Goal: Task Accomplishment & Management: Manage account settings

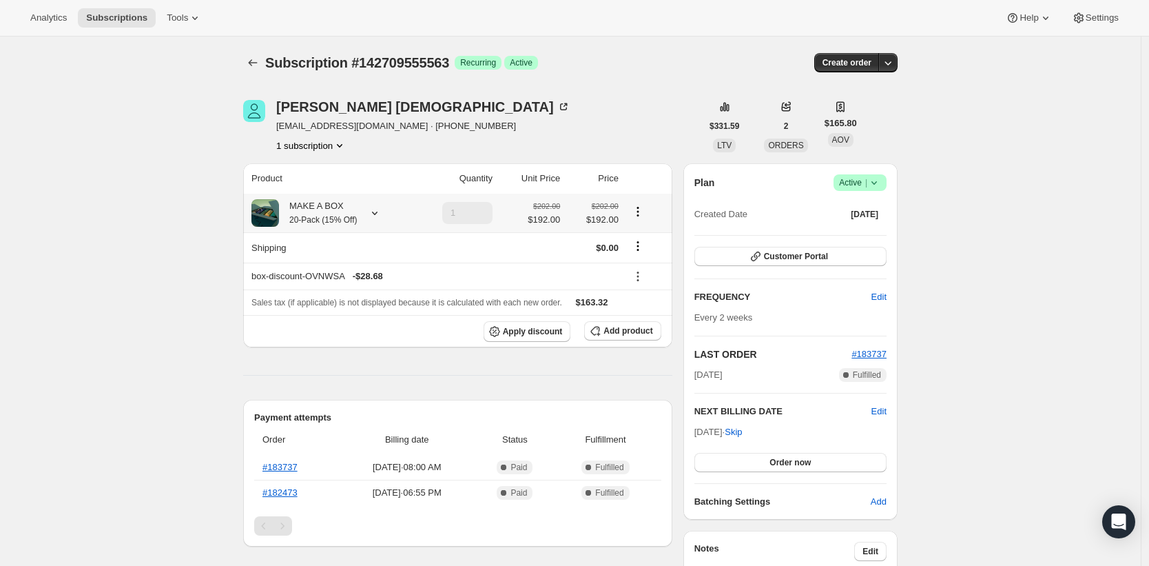
scroll to position [18, 0]
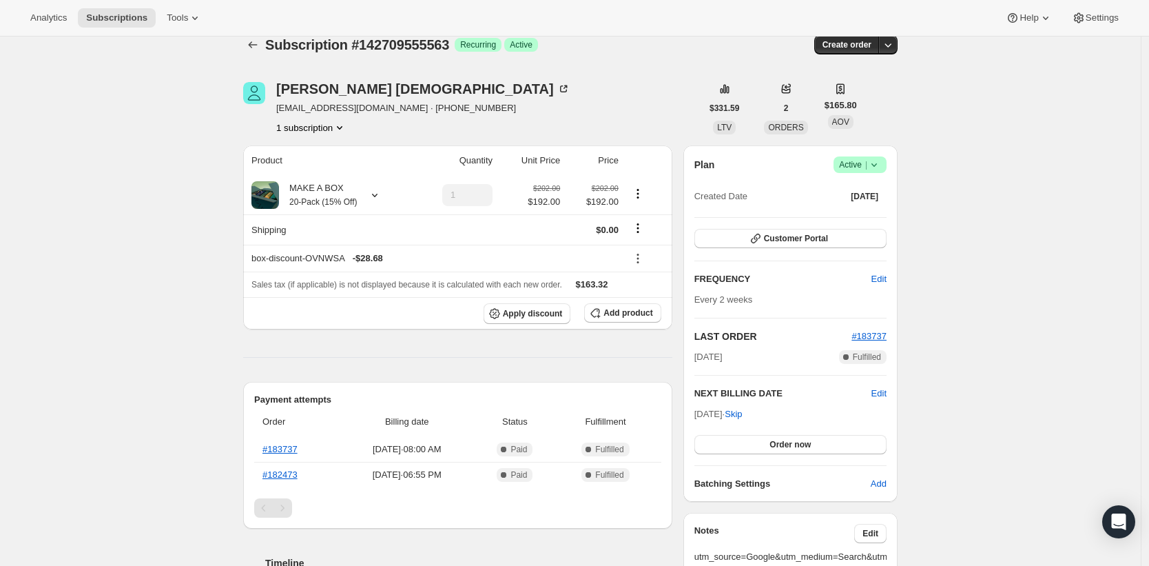
click at [853, 169] on span "Active |" at bounding box center [860, 165] width 42 height 14
click at [858, 215] on span "Cancel subscription" at bounding box center [859, 215] width 78 height 10
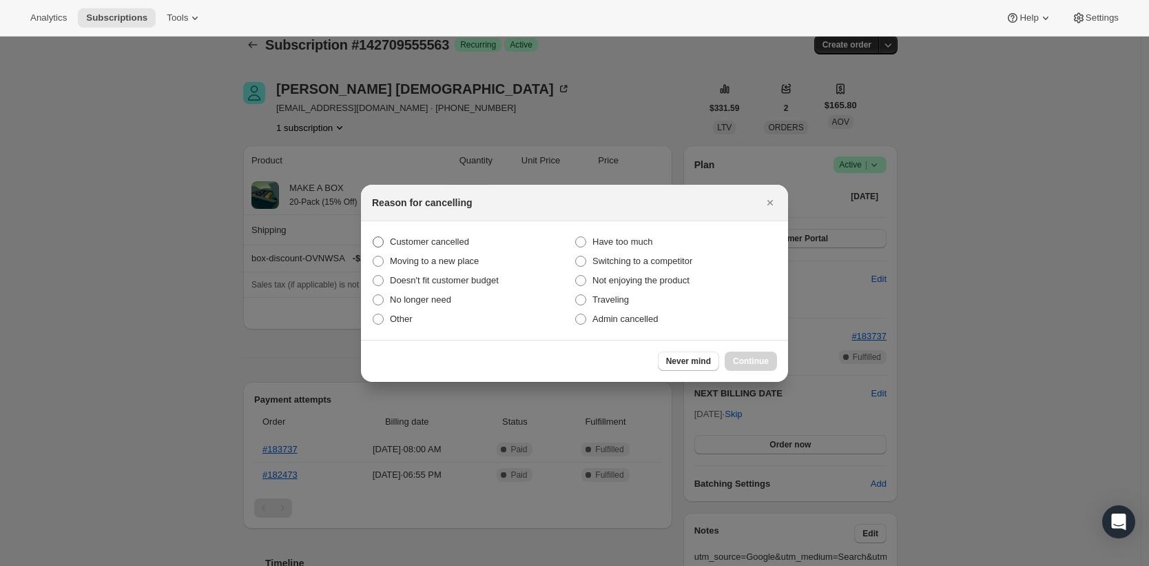
click at [441, 236] on span "Customer cancelled" at bounding box center [429, 241] width 79 height 10
click at [373, 236] on input "Customer cancelled" at bounding box center [373, 236] width 1 height 1
radio input "true"
click at [736, 362] on span "Continue" at bounding box center [751, 360] width 36 height 11
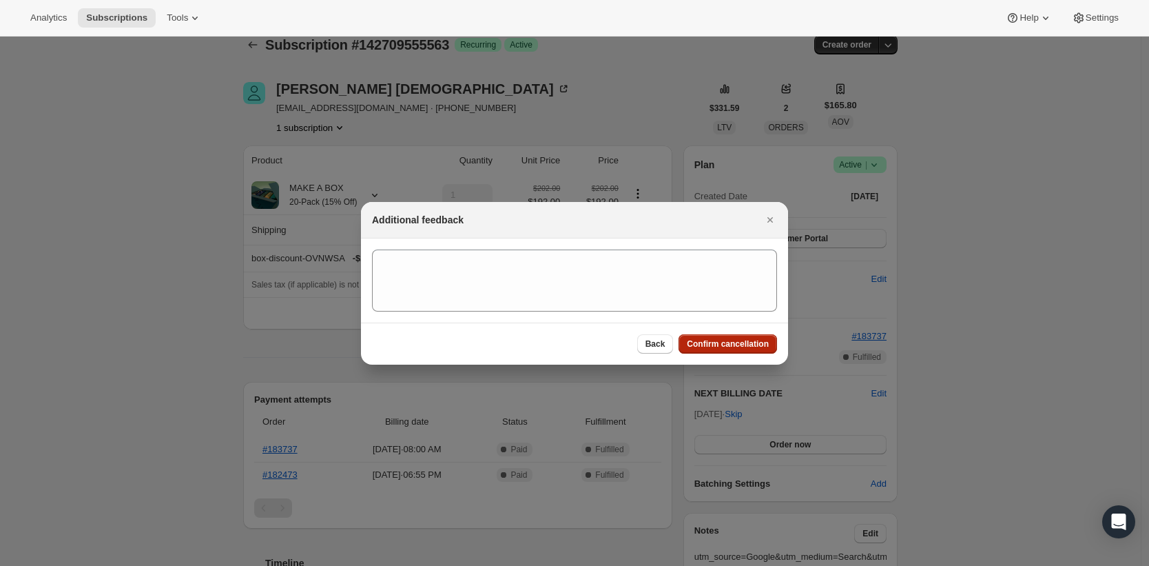
click at [709, 338] on button "Confirm cancellation" at bounding box center [728, 343] width 99 height 19
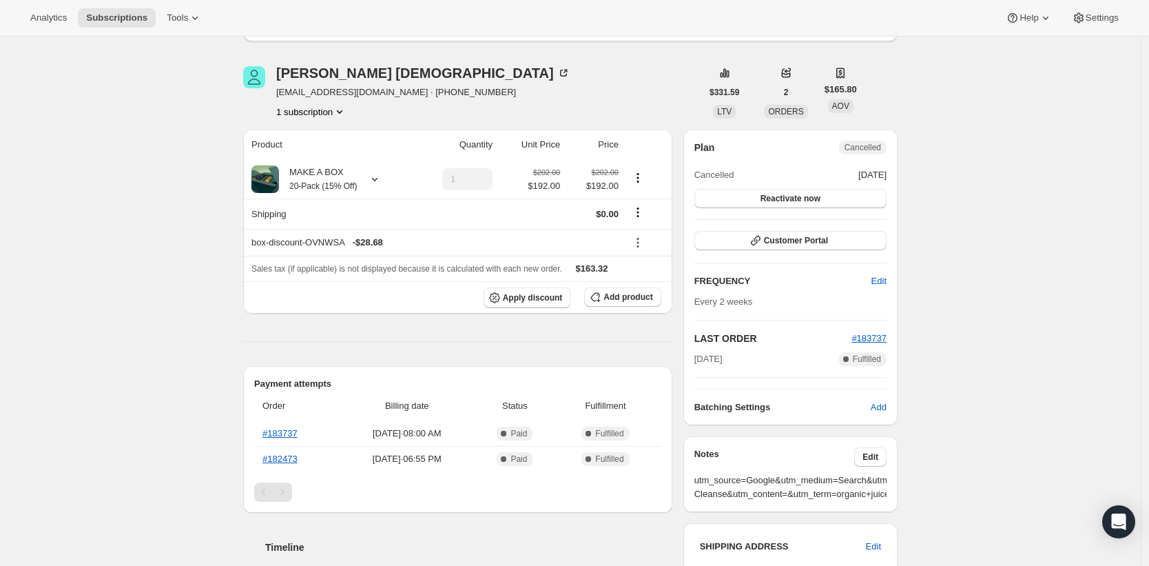
scroll to position [0, 0]
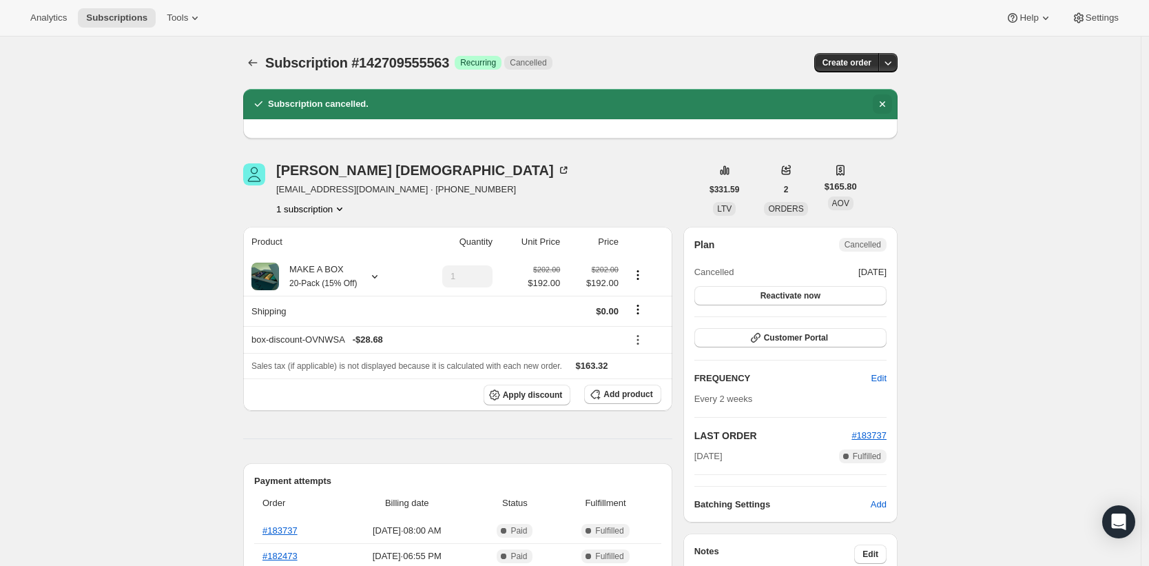
click at [889, 105] on icon "Dismiss notification" at bounding box center [883, 104] width 14 height 14
